Goal: Transaction & Acquisition: Purchase product/service

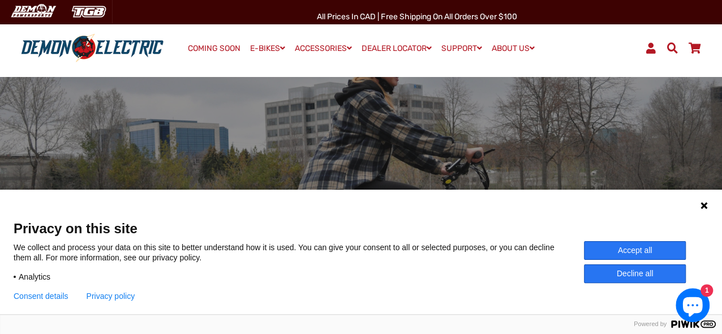
click at [646, 251] on button "Accept all" at bounding box center [635, 250] width 102 height 19
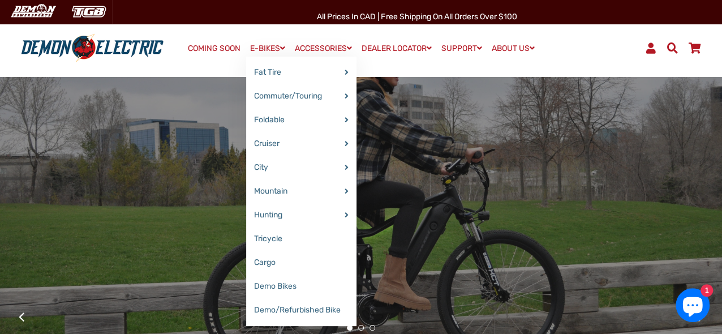
click at [262, 46] on link "E-BIKES" at bounding box center [267, 48] width 43 height 16
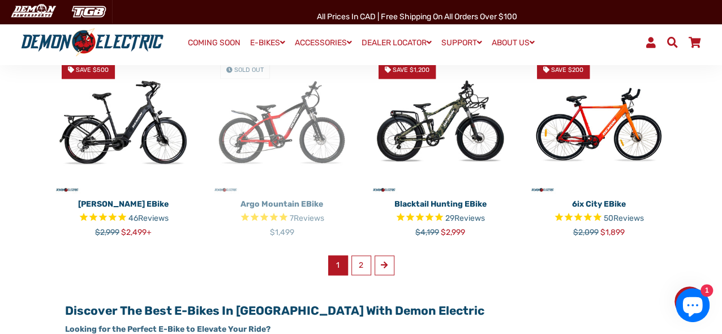
scroll to position [735, 0]
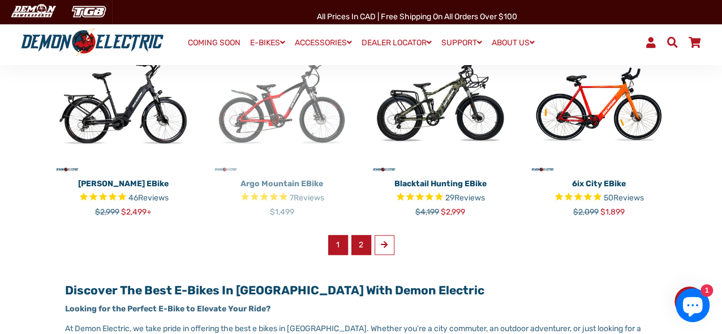
click at [366, 235] on link "2" at bounding box center [361, 245] width 20 height 20
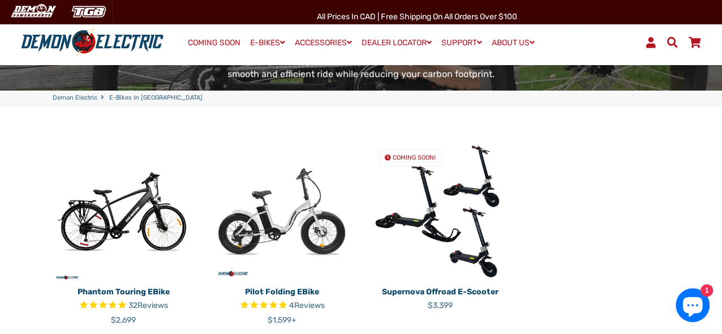
scroll to position [226, 0]
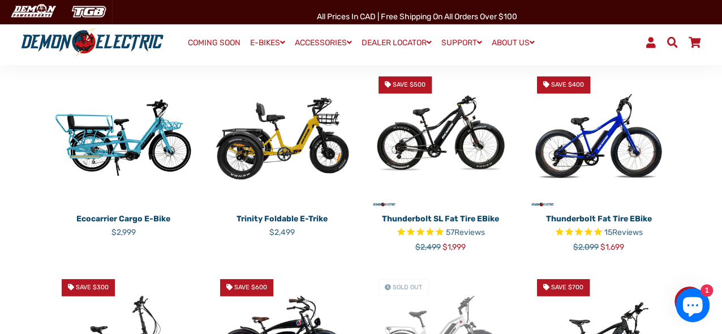
scroll to position [452, 0]
